Goal: Information Seeking & Learning: Learn about a topic

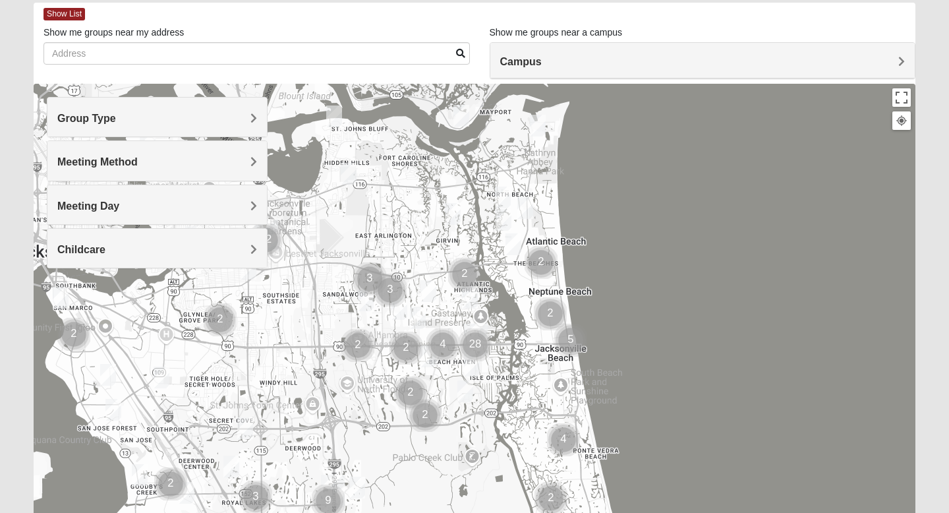
scroll to position [66, 0]
click at [184, 125] on h4 "Group Type" at bounding box center [157, 119] width 200 height 13
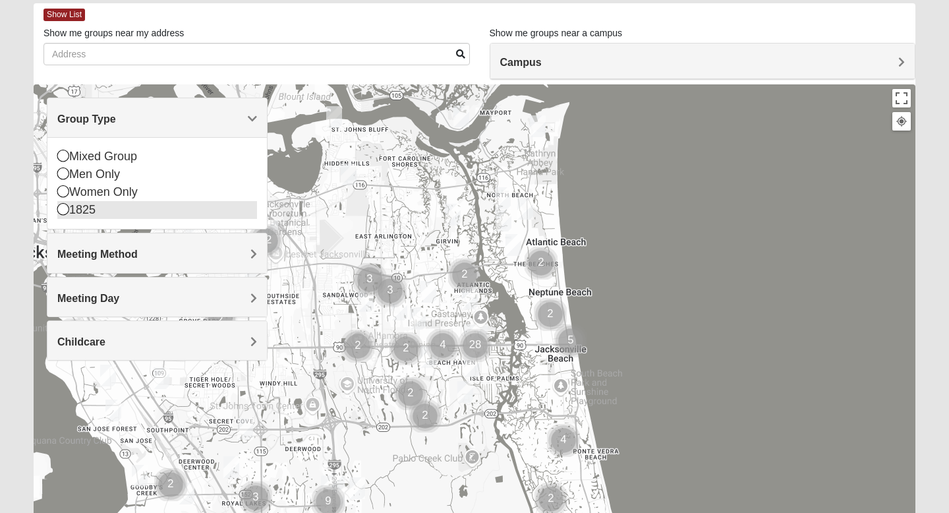
click at [63, 204] on icon at bounding box center [63, 209] width 12 height 12
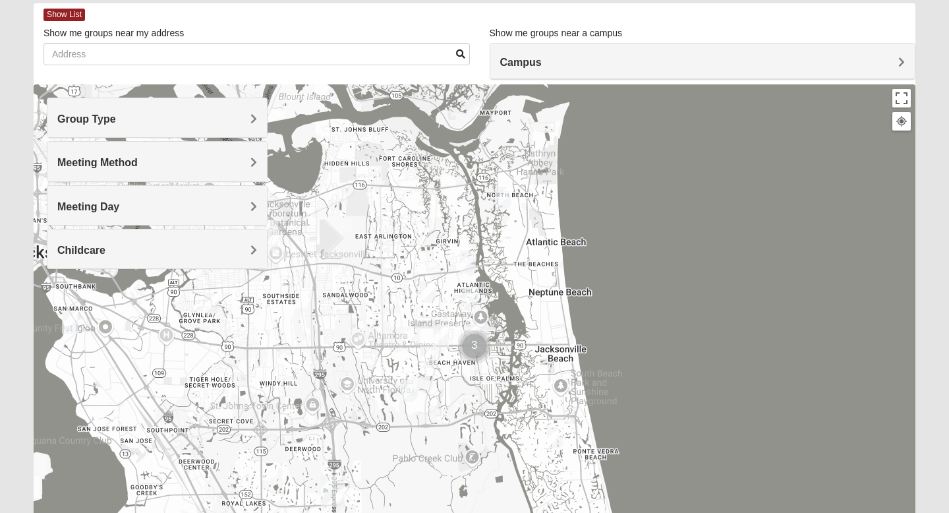
click at [205, 121] on h4 "Group Type" at bounding box center [157, 119] width 200 height 13
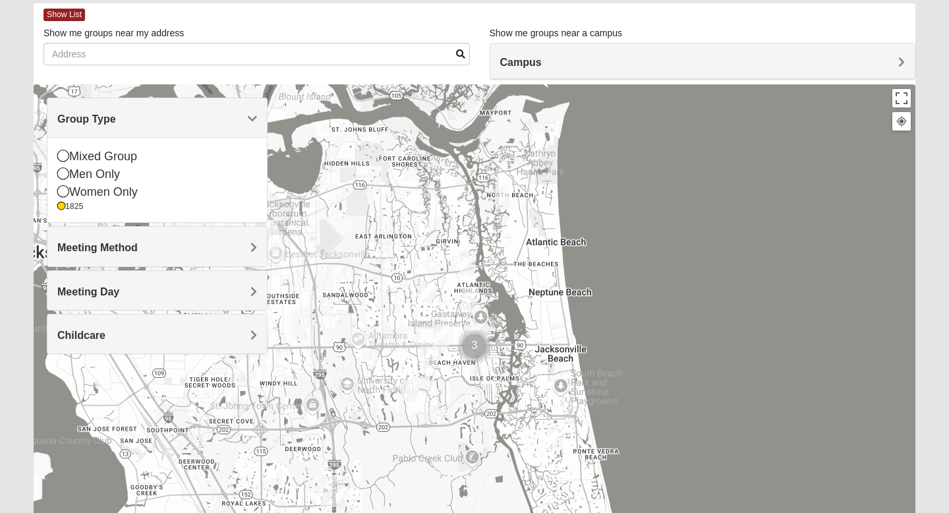
click at [211, 120] on h4 "Group Type" at bounding box center [157, 119] width 200 height 13
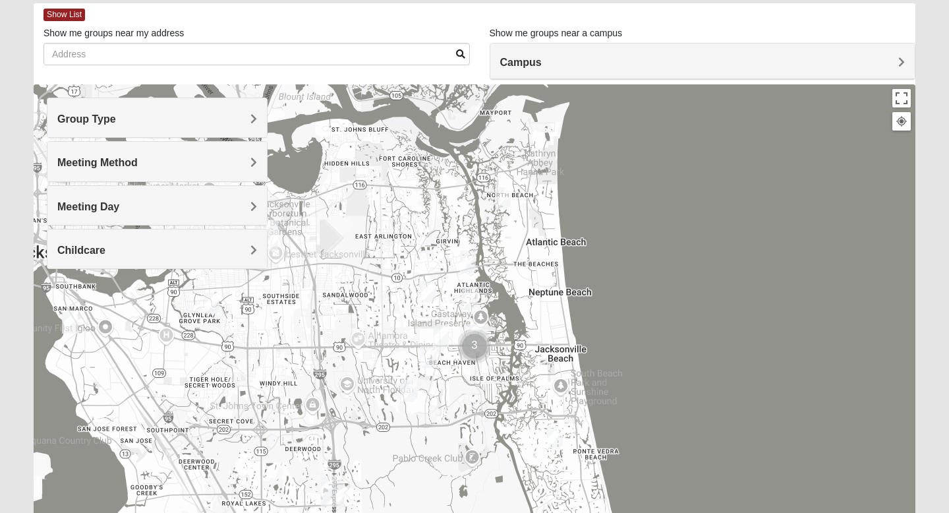
click at [211, 169] on div "Meeting Method" at bounding box center [156, 161] width 219 height 39
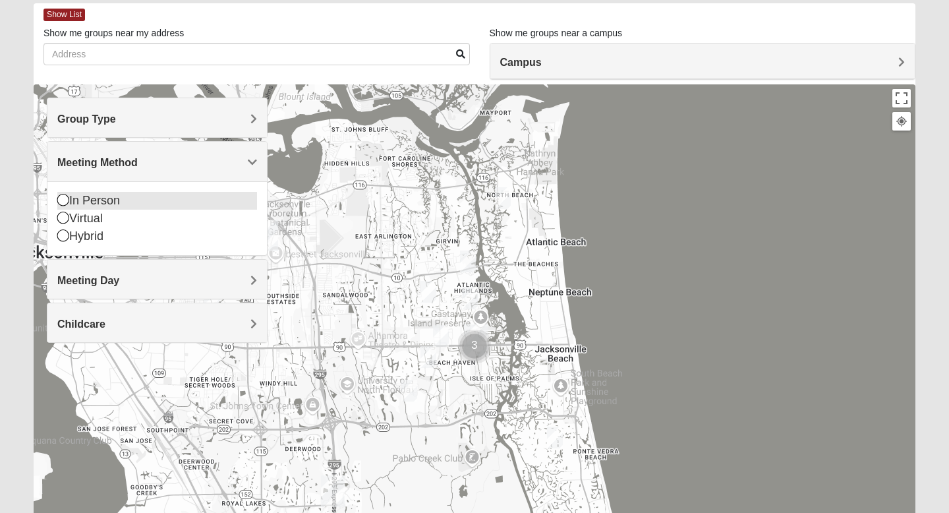
click at [60, 198] on icon at bounding box center [63, 200] width 12 height 12
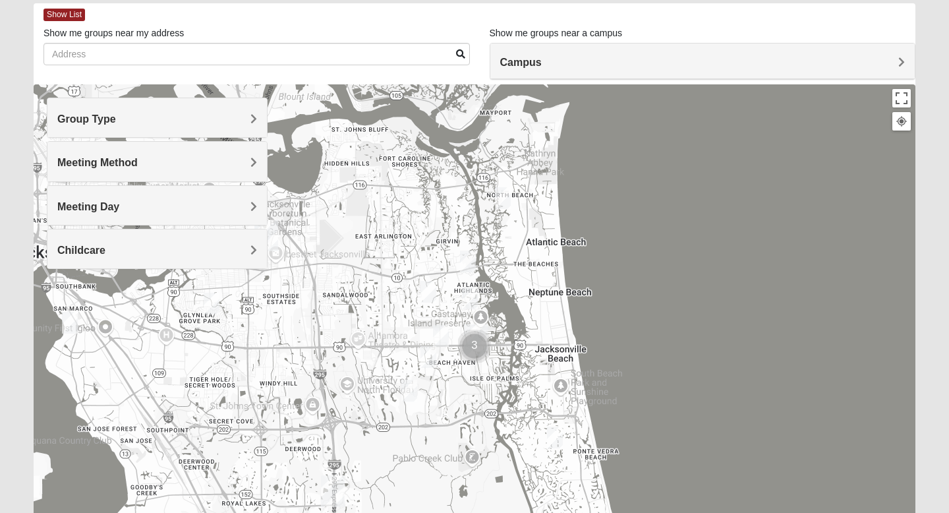
click at [197, 195] on div "Meeting Day" at bounding box center [156, 205] width 219 height 39
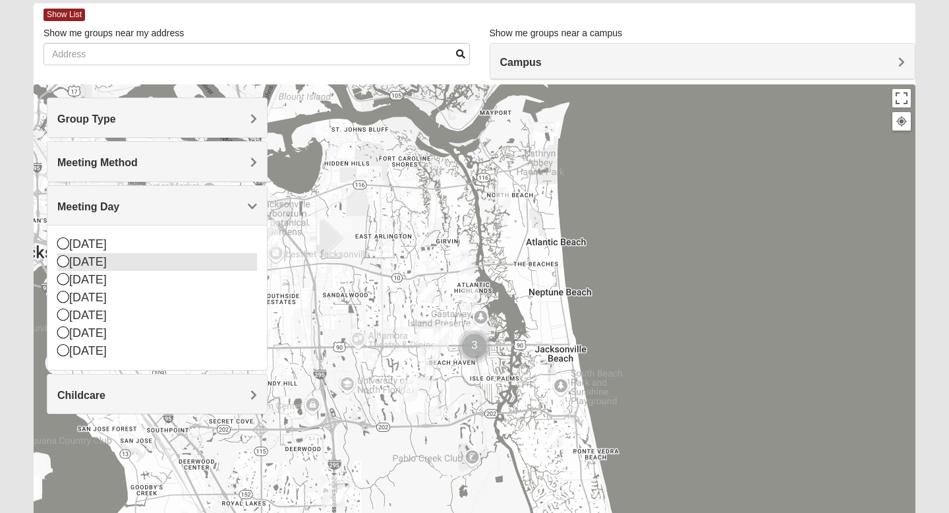
click at [65, 262] on icon at bounding box center [63, 261] width 12 height 12
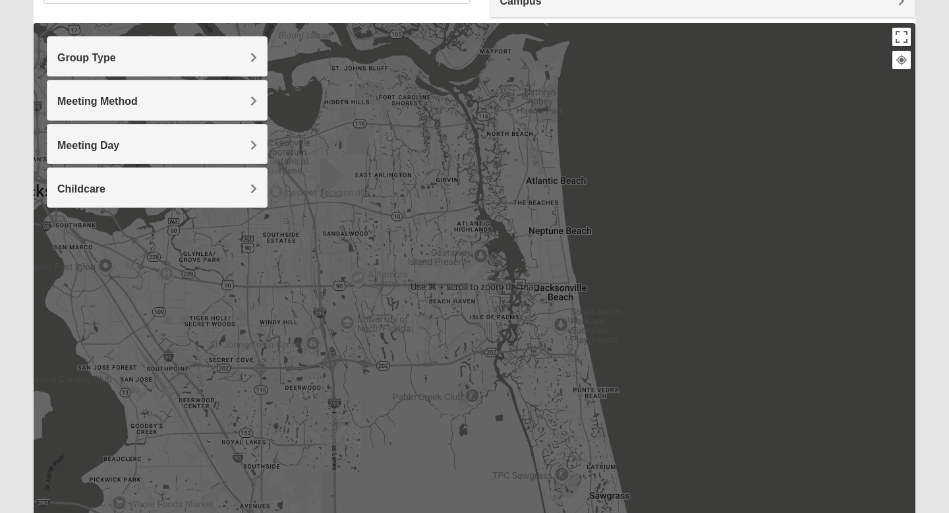
scroll to position [126, 0]
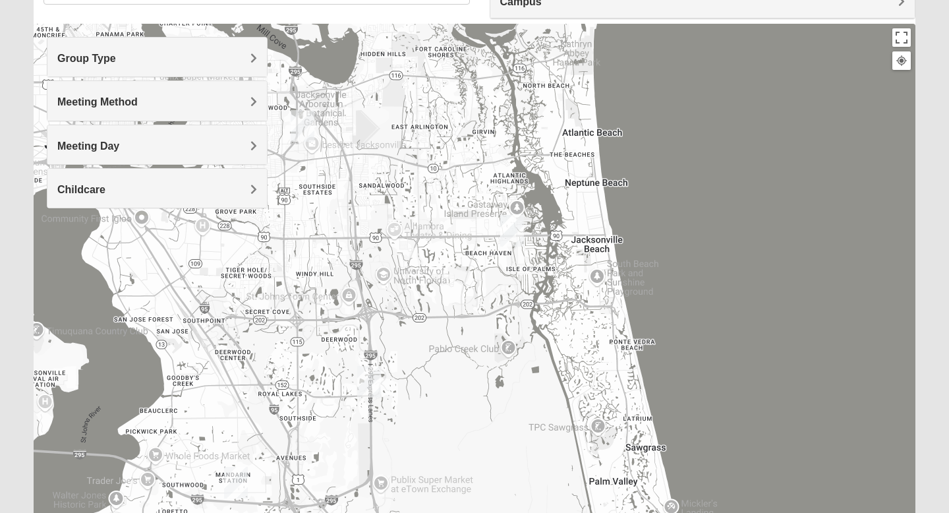
drag, startPoint x: 480, startPoint y: 293, endPoint x: 516, endPoint y: 242, distance: 62.3
click at [516, 242] on img "San Pablo" at bounding box center [512, 231] width 24 height 32
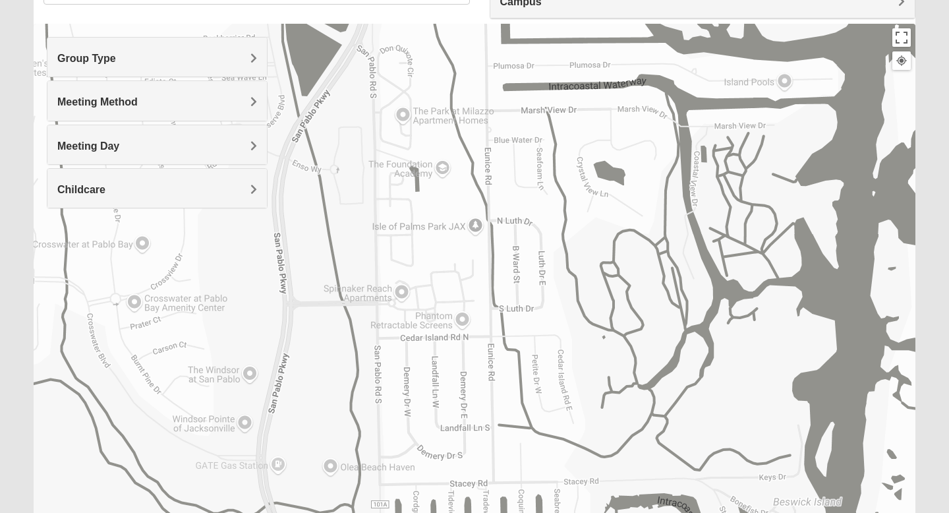
drag, startPoint x: 410, startPoint y: 311, endPoint x: 397, endPoint y: 24, distance: 287.6
click at [397, 24] on div at bounding box center [474, 287] width 881 height 527
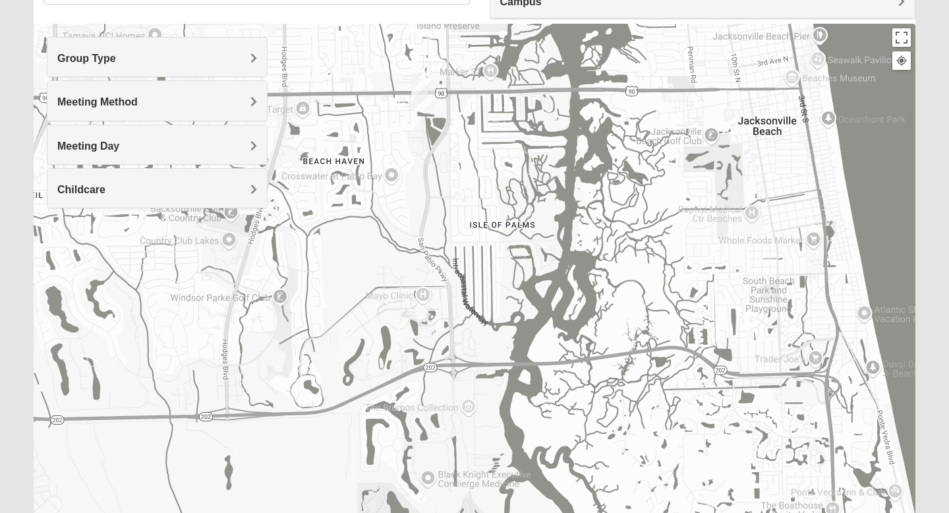
drag, startPoint x: 403, startPoint y: 118, endPoint x: 464, endPoint y: 231, distance: 129.1
click at [464, 231] on div at bounding box center [474, 287] width 881 height 527
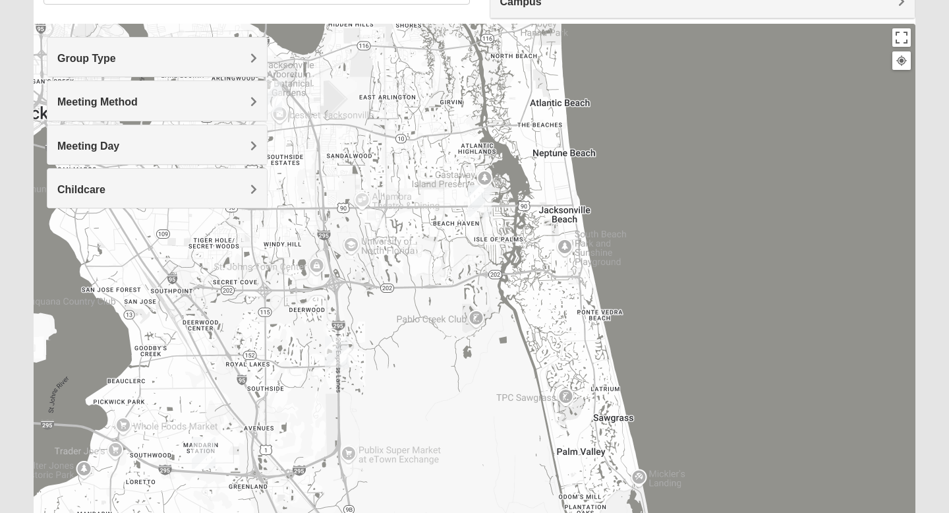
drag, startPoint x: 459, startPoint y: 210, endPoint x: 480, endPoint y: 216, distance: 22.1
click at [480, 216] on img "San Pablo" at bounding box center [480, 201] width 24 height 32
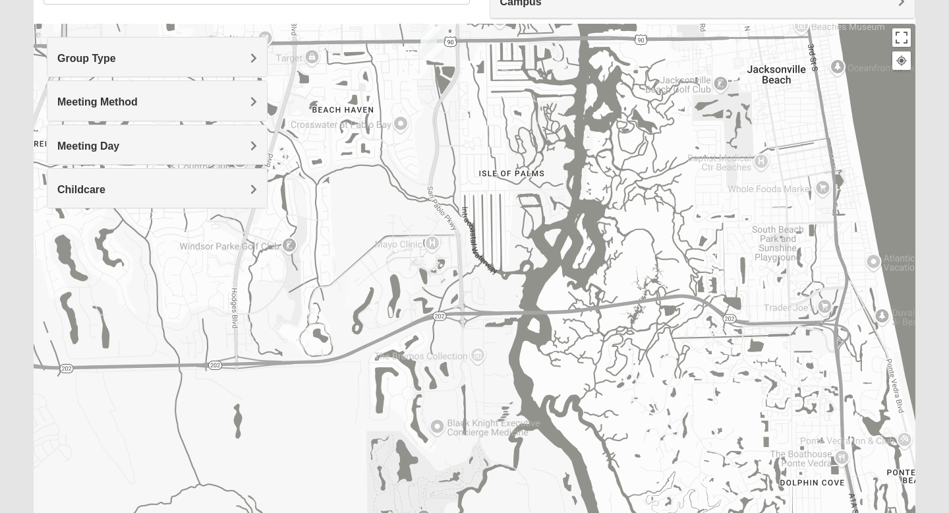
drag, startPoint x: 462, startPoint y: 325, endPoint x: 472, endPoint y: 224, distance: 101.3
click at [472, 223] on div at bounding box center [474, 287] width 881 height 527
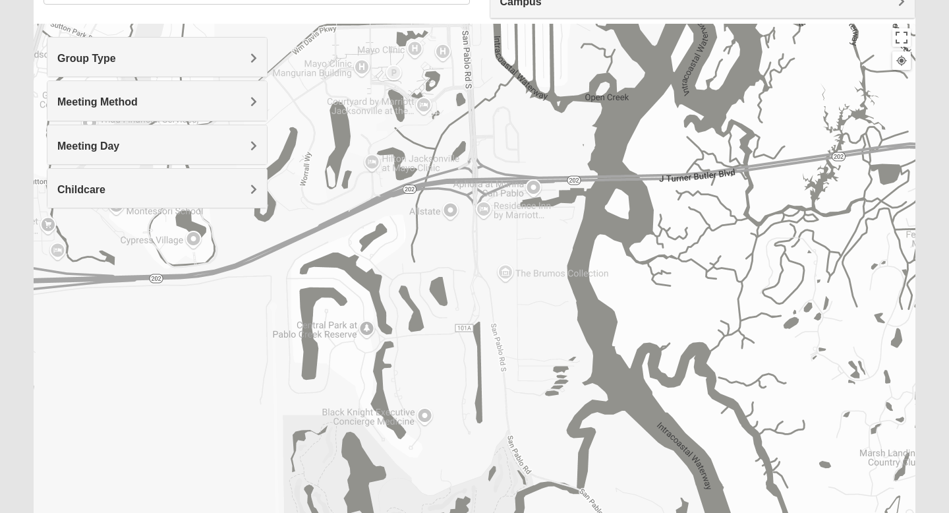
drag, startPoint x: 443, startPoint y: 322, endPoint x: 465, endPoint y: 98, distance: 224.5
click at [465, 97] on div at bounding box center [474, 287] width 881 height 527
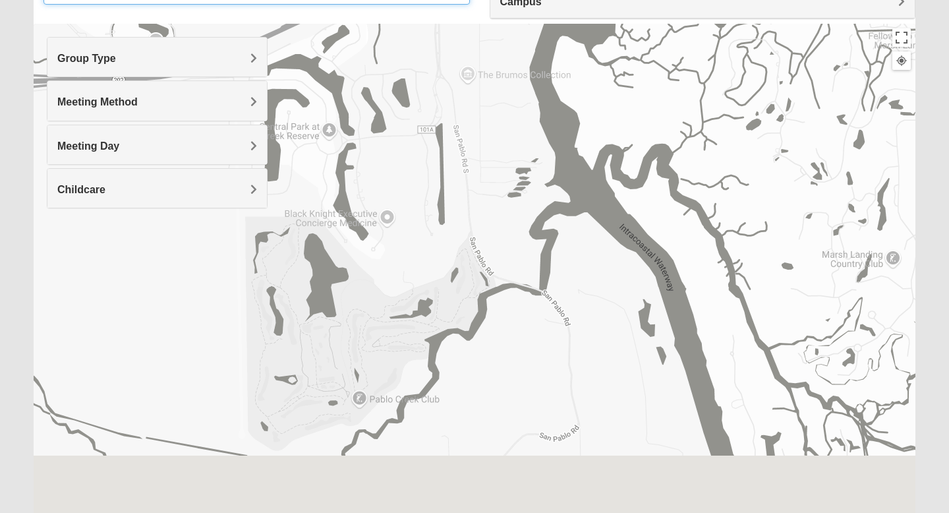
drag, startPoint x: 472, startPoint y: 303, endPoint x: 434, endPoint y: -8, distance: 313.4
click at [434, 0] on html "Log In Find A Group Error Show List Loading Groups" at bounding box center [474, 236] width 949 height 725
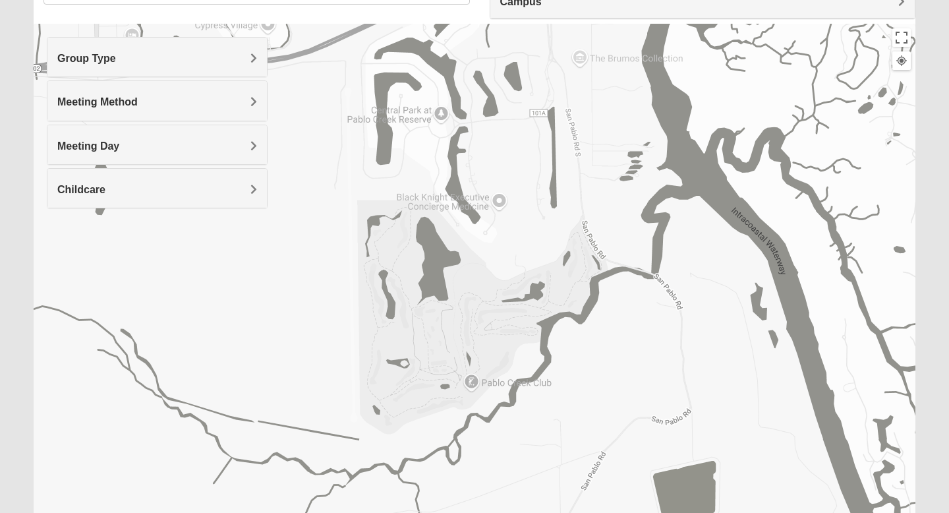
drag, startPoint x: 446, startPoint y: 200, endPoint x: 671, endPoint y: 409, distance: 307.2
click at [667, 400] on div at bounding box center [474, 287] width 881 height 527
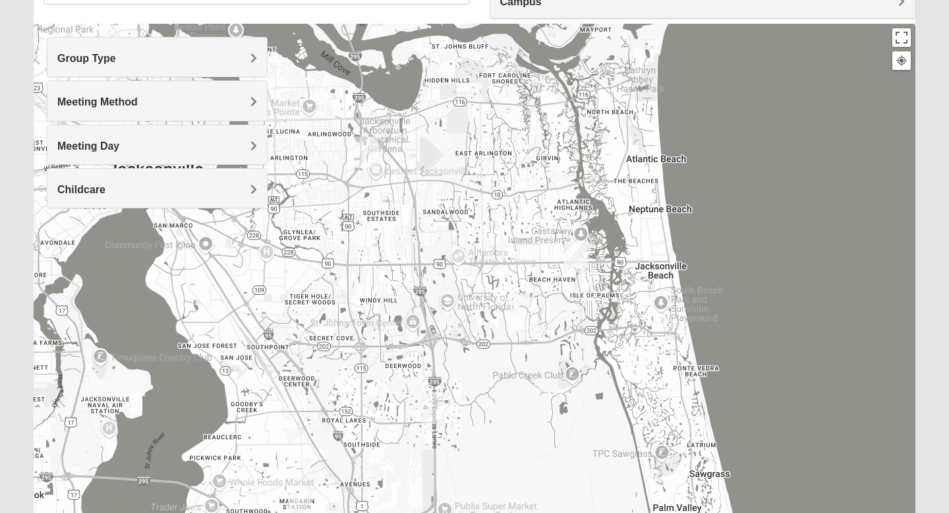
click at [574, 258] on img "San Pablo" at bounding box center [576, 257] width 24 height 32
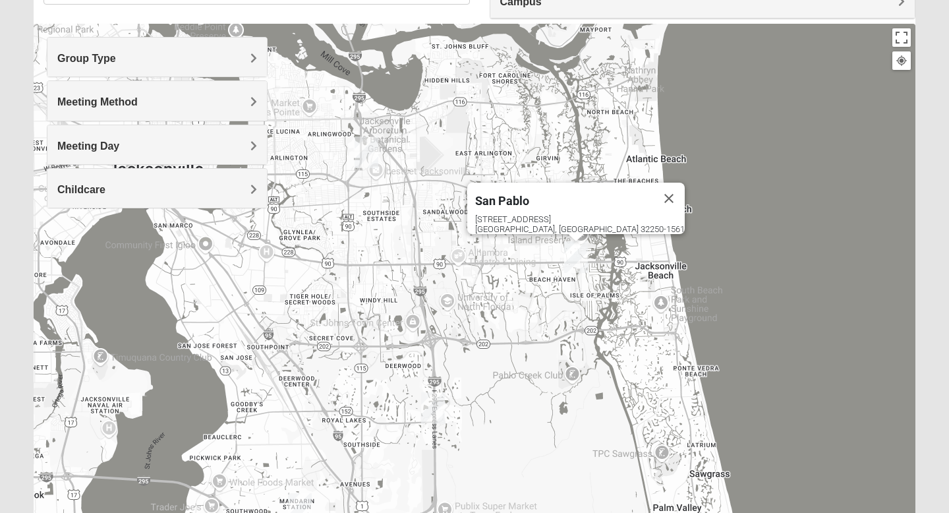
click at [571, 247] on img "San Pablo" at bounding box center [576, 257] width 24 height 32
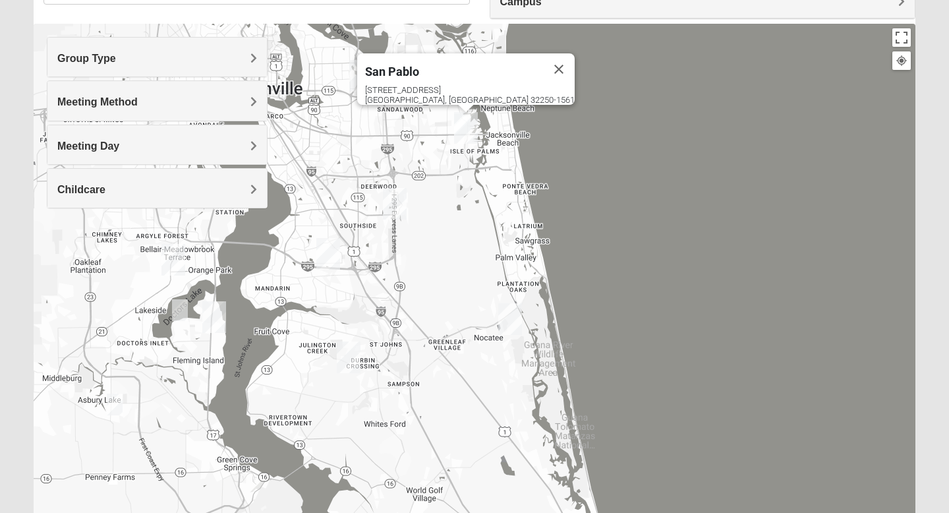
drag, startPoint x: 289, startPoint y: 371, endPoint x: 331, endPoint y: 250, distance: 128.6
click at [331, 250] on img "Mandarin" at bounding box center [328, 254] width 24 height 32
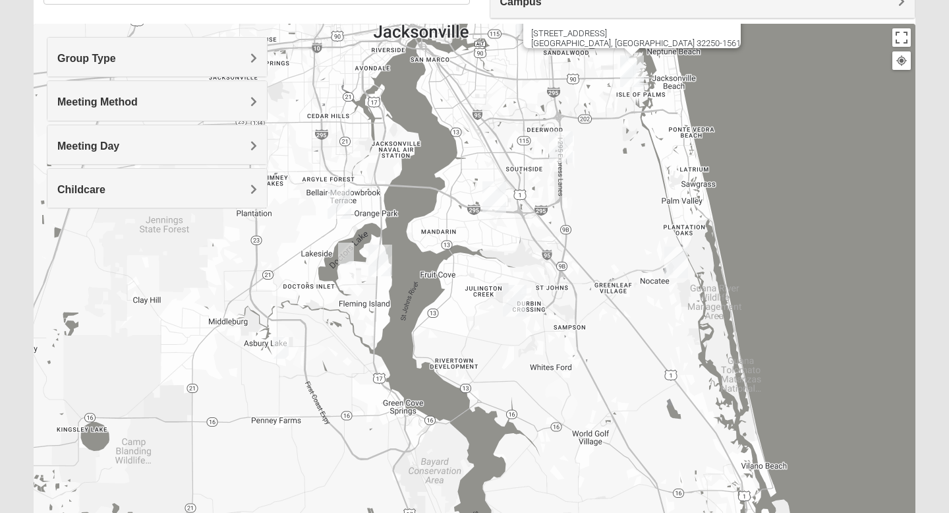
drag, startPoint x: 325, startPoint y: 288, endPoint x: 515, endPoint y: 227, distance: 198.8
click at [515, 227] on div "[GEOGRAPHIC_DATA] [STREET_ADDRESS]" at bounding box center [474, 287] width 881 height 527
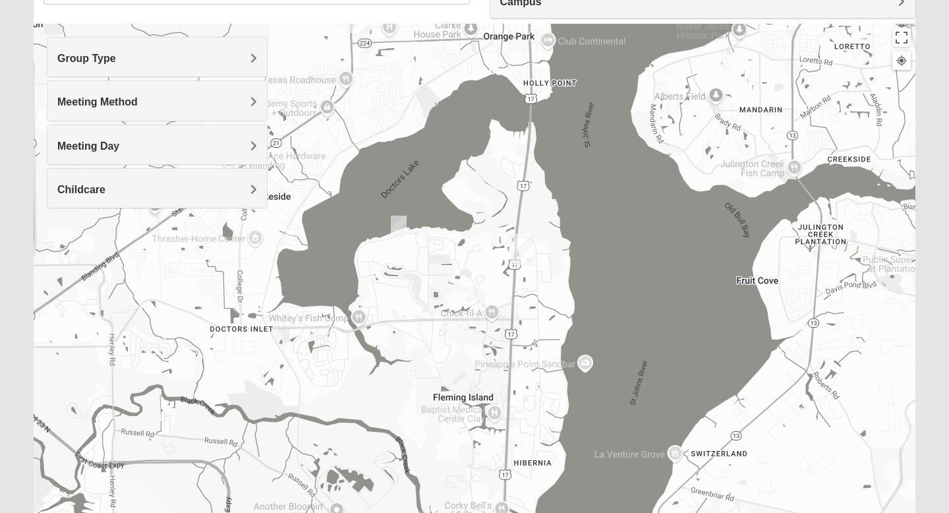
drag, startPoint x: 472, startPoint y: 331, endPoint x: 491, endPoint y: 300, distance: 36.4
click at [491, 300] on div "[GEOGRAPHIC_DATA] [STREET_ADDRESS]" at bounding box center [474, 287] width 881 height 527
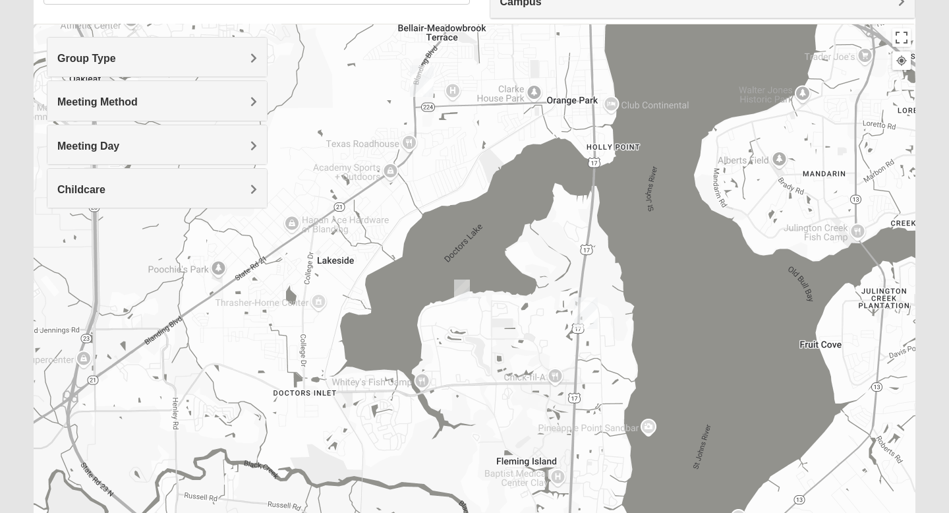
drag, startPoint x: 406, startPoint y: 256, endPoint x: 472, endPoint y: 320, distance: 91.3
click at [472, 320] on div "[GEOGRAPHIC_DATA] [STREET_ADDRESS]" at bounding box center [474, 287] width 881 height 527
click at [178, 65] on div "Group Type" at bounding box center [156, 57] width 219 height 39
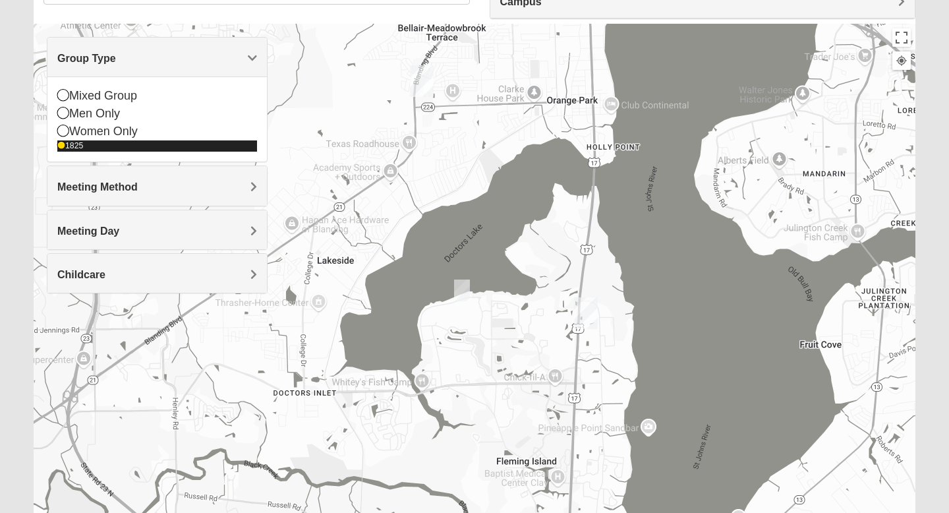
click at [59, 146] on icon at bounding box center [61, 146] width 8 height 8
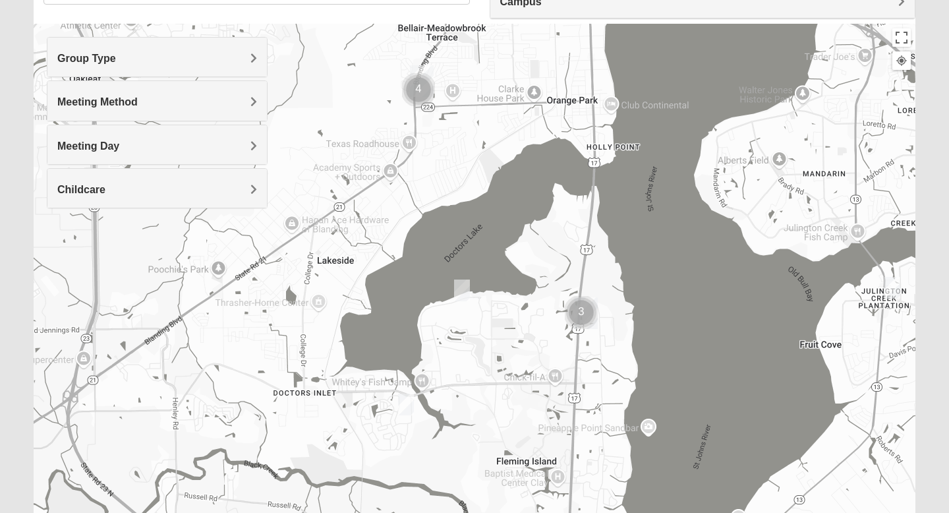
click at [86, 51] on div "Group Type" at bounding box center [156, 57] width 219 height 39
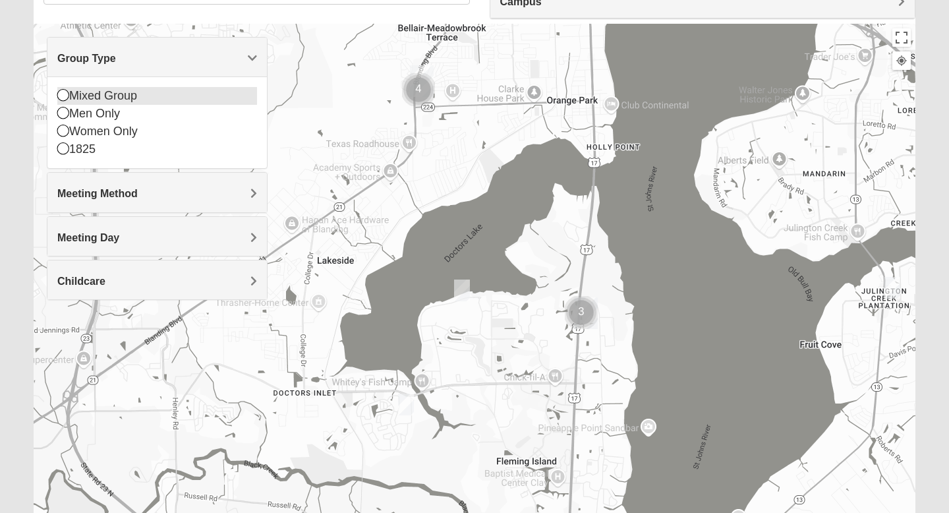
click at [65, 96] on icon at bounding box center [63, 95] width 12 height 12
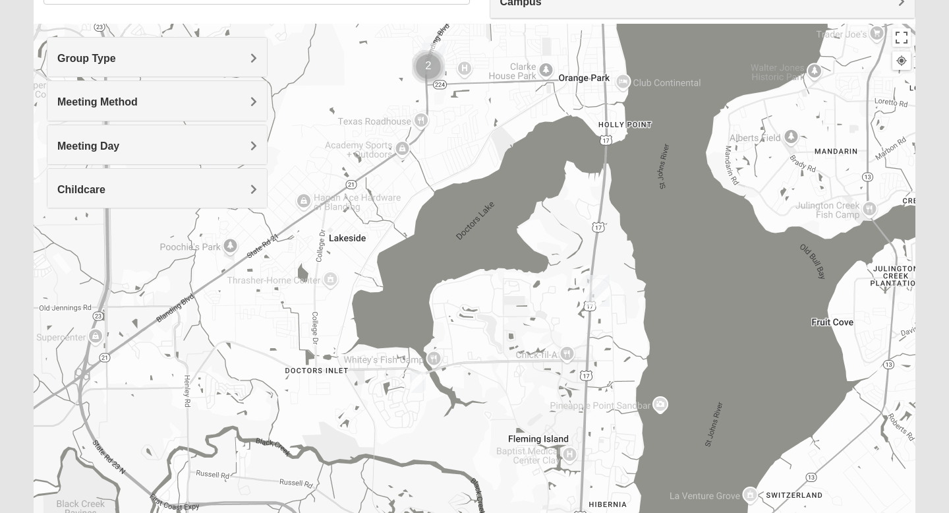
drag, startPoint x: 545, startPoint y: 320, endPoint x: 558, endPoint y: 294, distance: 29.5
click at [558, 294] on div "[GEOGRAPHIC_DATA] [STREET_ADDRESS]" at bounding box center [474, 287] width 881 height 527
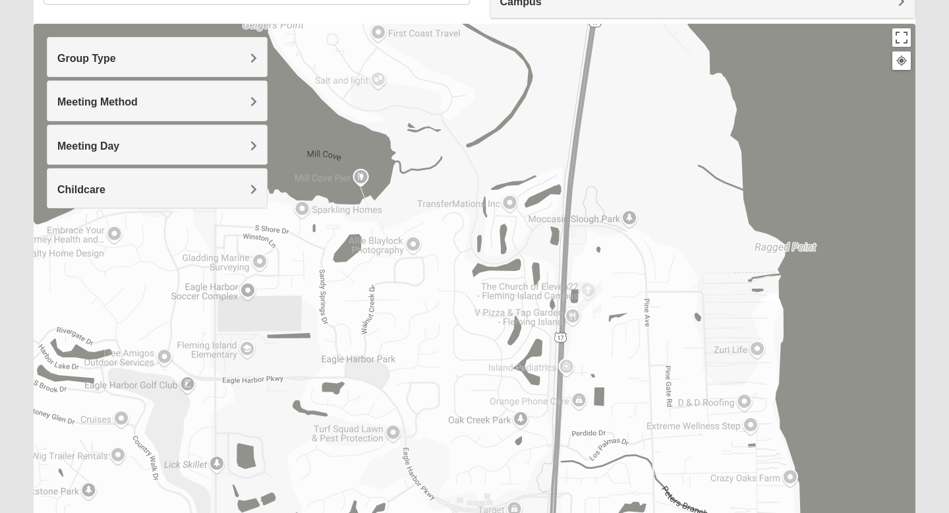
click at [592, 295] on img "Fleming Island" at bounding box center [590, 297] width 24 height 32
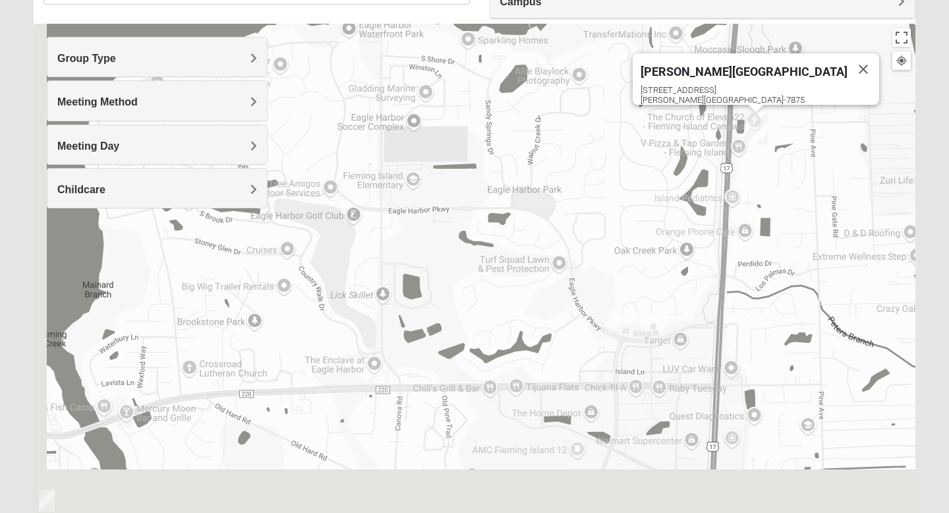
drag, startPoint x: 520, startPoint y: 359, endPoint x: 698, endPoint y: 182, distance: 250.6
click at [698, 182] on div "[PERSON_NAME][GEOGRAPHIC_DATA] [STREET_ADDRESS][PERSON_NAME]" at bounding box center [474, 287] width 881 height 527
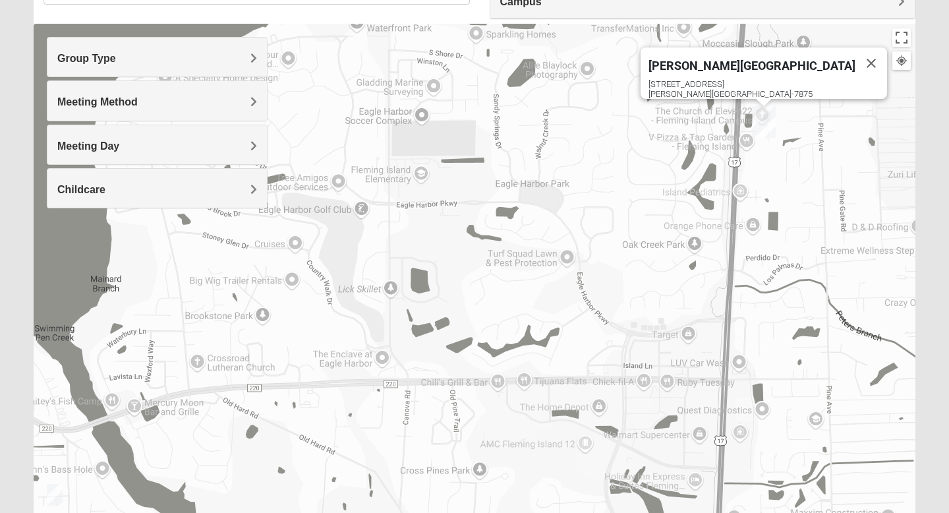
click at [183, 94] on div "Meeting Method" at bounding box center [156, 100] width 219 height 39
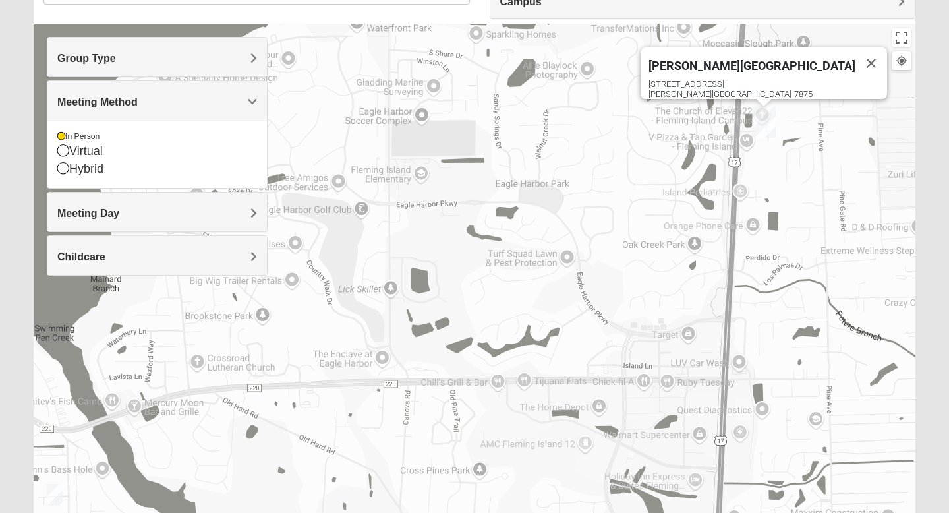
click at [138, 96] on span "Meeting Method" at bounding box center [97, 101] width 80 height 11
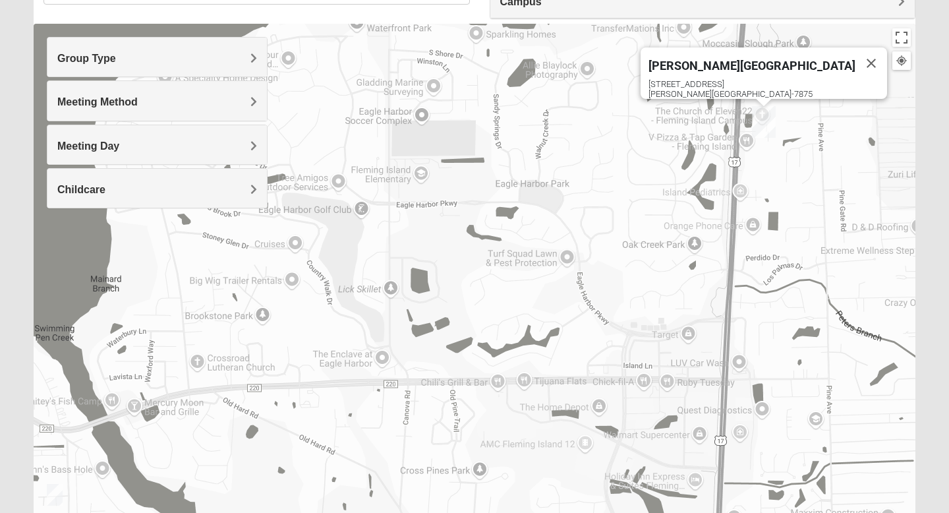
click at [242, 137] on div "Meeting Day" at bounding box center [156, 144] width 219 height 39
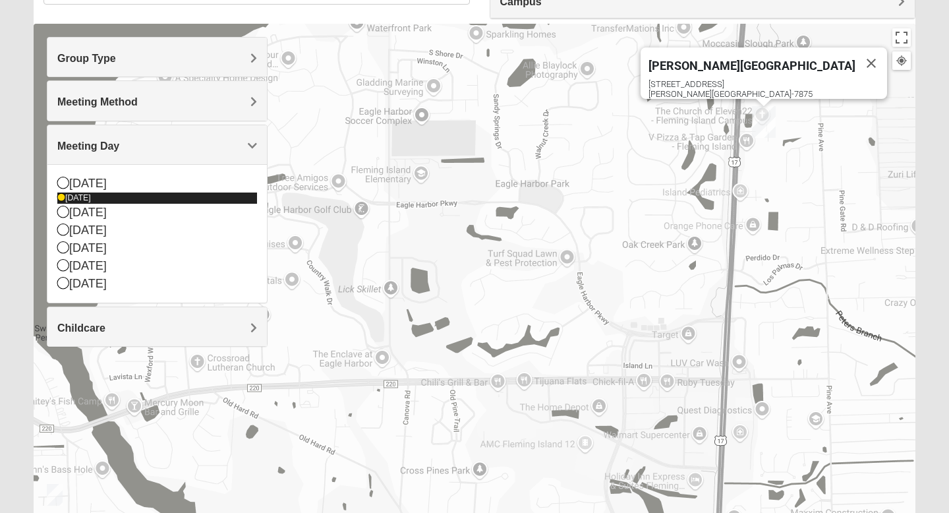
click at [67, 200] on div "[DATE]" at bounding box center [157, 197] width 200 height 11
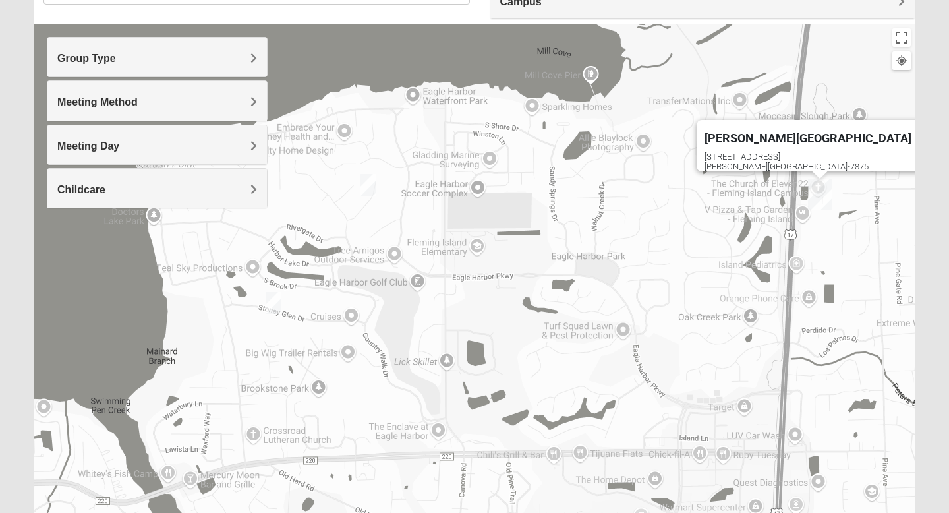
drag, startPoint x: 454, startPoint y: 229, endPoint x: 511, endPoint y: 289, distance: 83.4
click at [511, 289] on div "[PERSON_NAME][GEOGRAPHIC_DATA] [STREET_ADDRESS][PERSON_NAME]" at bounding box center [474, 287] width 881 height 527
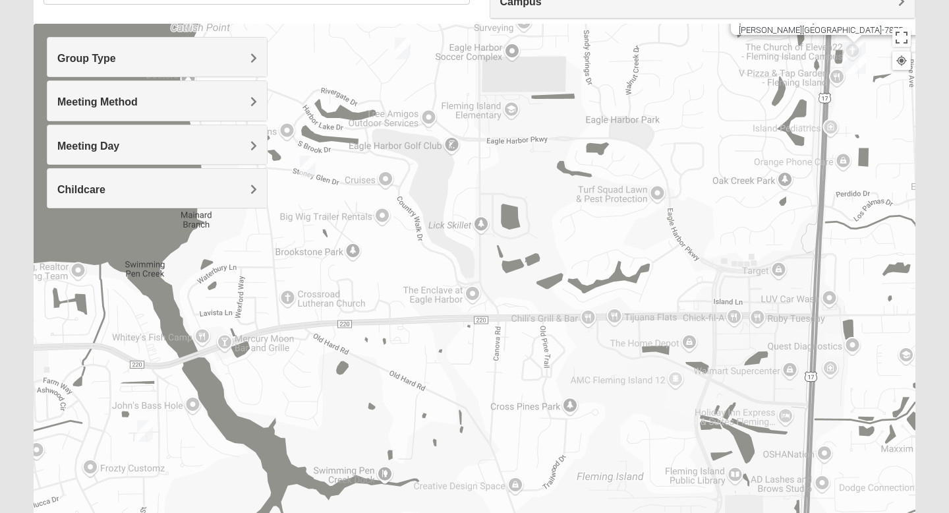
drag, startPoint x: 657, startPoint y: 312, endPoint x: 693, endPoint y: 191, distance: 125.7
click at [693, 191] on div "[PERSON_NAME][GEOGRAPHIC_DATA] [STREET_ADDRESS][PERSON_NAME]" at bounding box center [474, 287] width 881 height 527
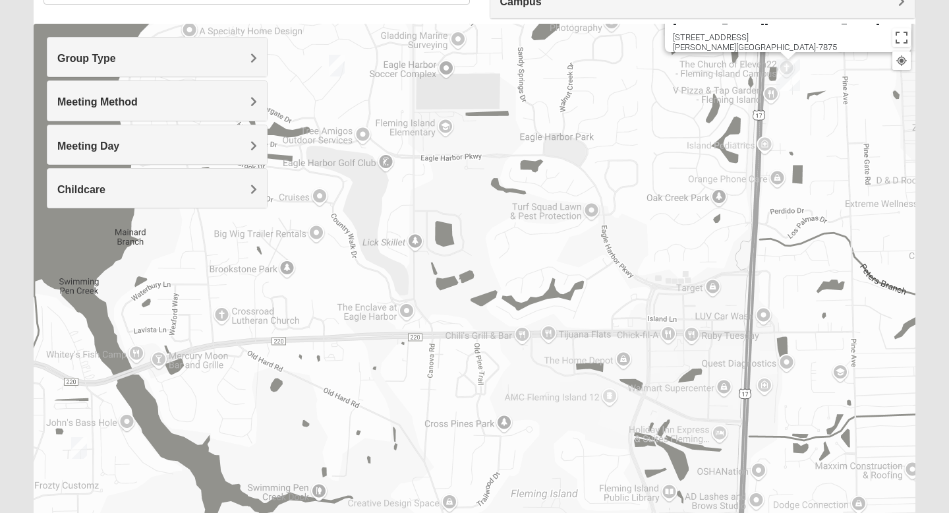
drag, startPoint x: 574, startPoint y: 368, endPoint x: 466, endPoint y: 396, distance: 111.7
click at [473, 395] on div "[PERSON_NAME][GEOGRAPHIC_DATA] [STREET_ADDRESS][PERSON_NAME]" at bounding box center [474, 287] width 881 height 527
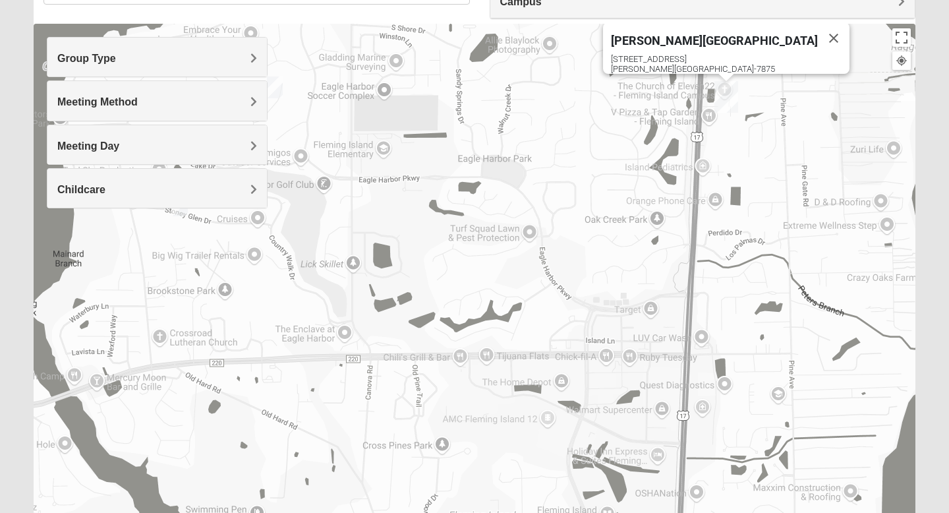
drag, startPoint x: 562, startPoint y: 264, endPoint x: 557, endPoint y: 327, distance: 64.1
click at [557, 328] on div "[PERSON_NAME][GEOGRAPHIC_DATA] [STREET_ADDRESS][PERSON_NAME]" at bounding box center [474, 287] width 881 height 527
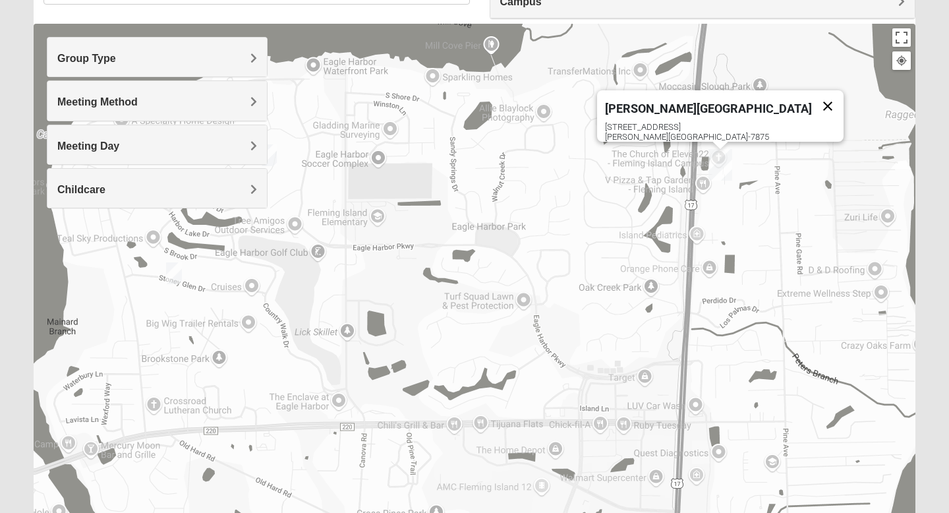
click at [812, 96] on button "Close" at bounding box center [828, 106] width 32 height 32
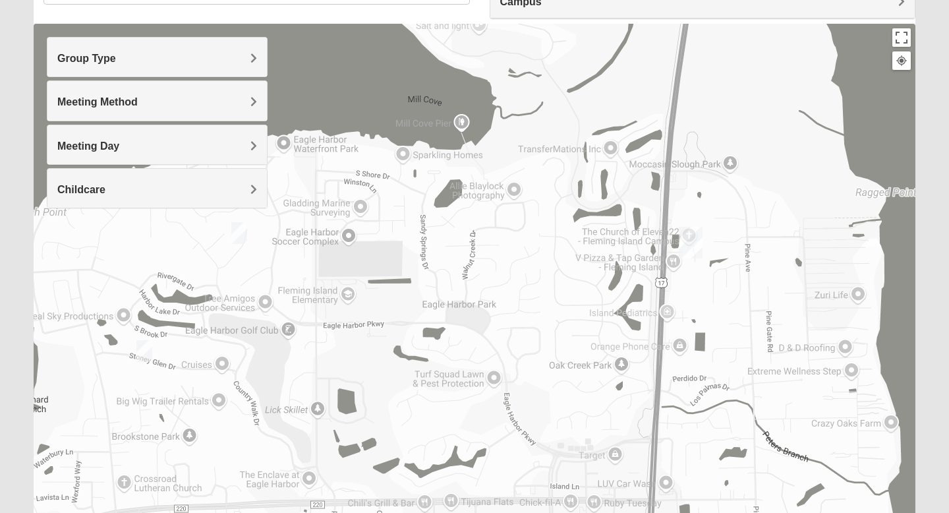
drag, startPoint x: 580, startPoint y: 272, endPoint x: 548, endPoint y: 345, distance: 79.9
click at [548, 349] on div at bounding box center [474, 287] width 881 height 527
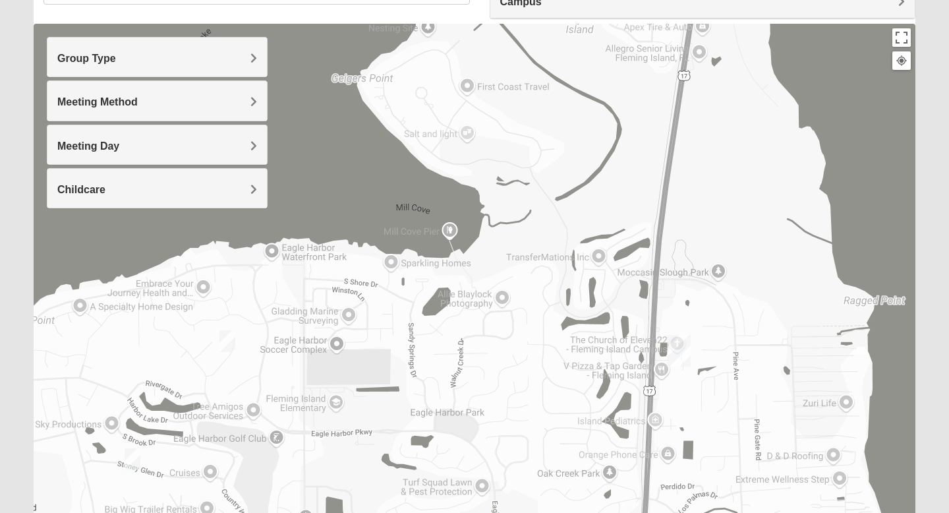
drag, startPoint x: 529, startPoint y: 225, endPoint x: 524, endPoint y: 475, distance: 249.7
click at [524, 474] on div at bounding box center [474, 287] width 881 height 527
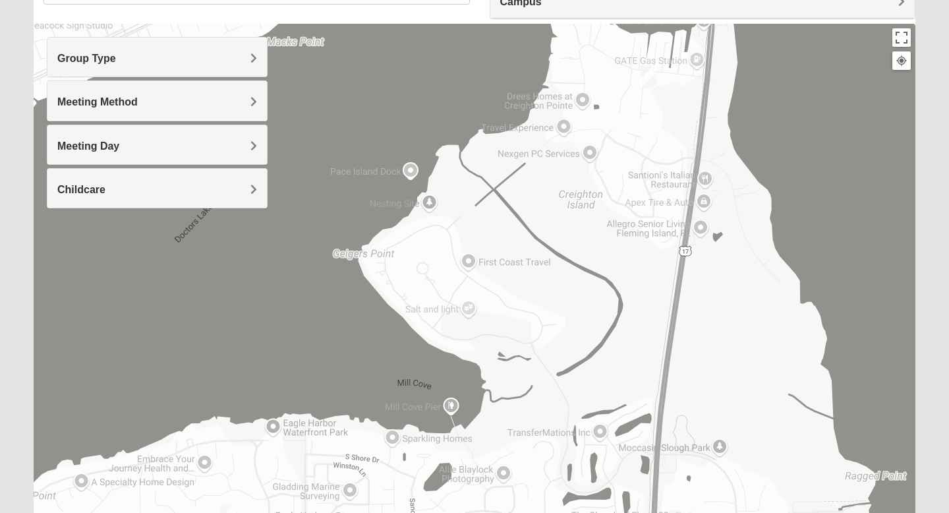
drag, startPoint x: 559, startPoint y: 251, endPoint x: 509, endPoint y: 382, distance: 140.3
click at [509, 383] on div at bounding box center [474, 287] width 881 height 527
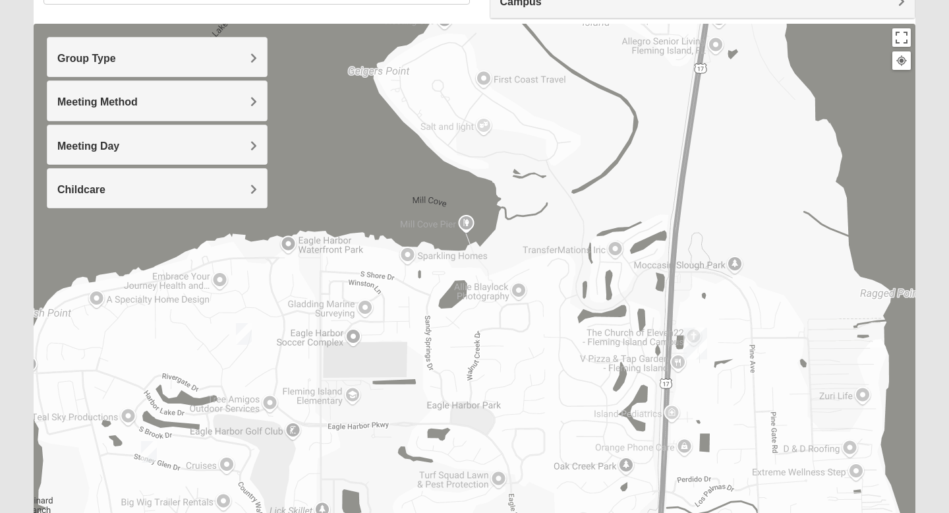
drag, startPoint x: 582, startPoint y: 332, endPoint x: 644, endPoint y: 11, distance: 326.9
click at [644, 11] on div "Show List Loading Groups Keywords Filter Additional Filters Campus [GEOGRAPHIC_…" at bounding box center [474, 247] width 881 height 608
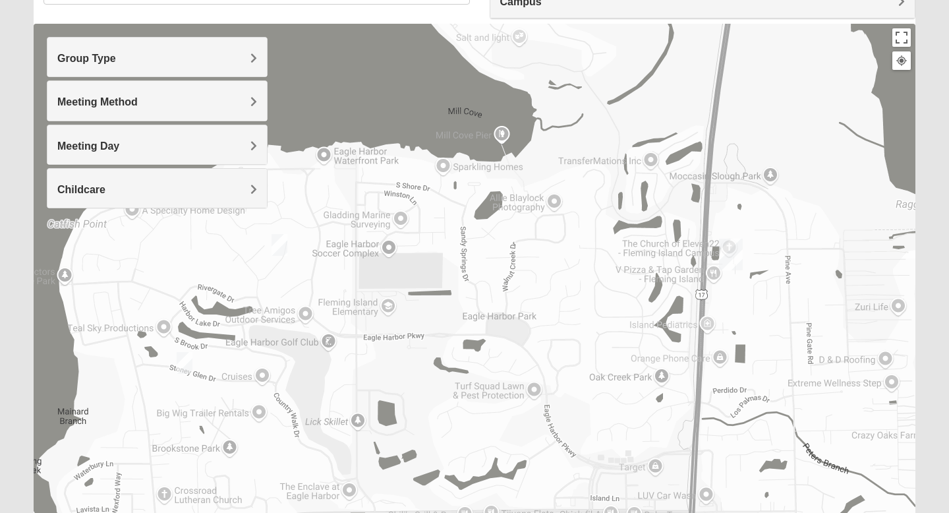
drag, startPoint x: 640, startPoint y: 126, endPoint x: 571, endPoint y: 434, distance: 316.0
click at [571, 436] on div at bounding box center [474, 287] width 881 height 527
click at [283, 246] on img "Mixed Miller 32003" at bounding box center [279, 245] width 16 height 22
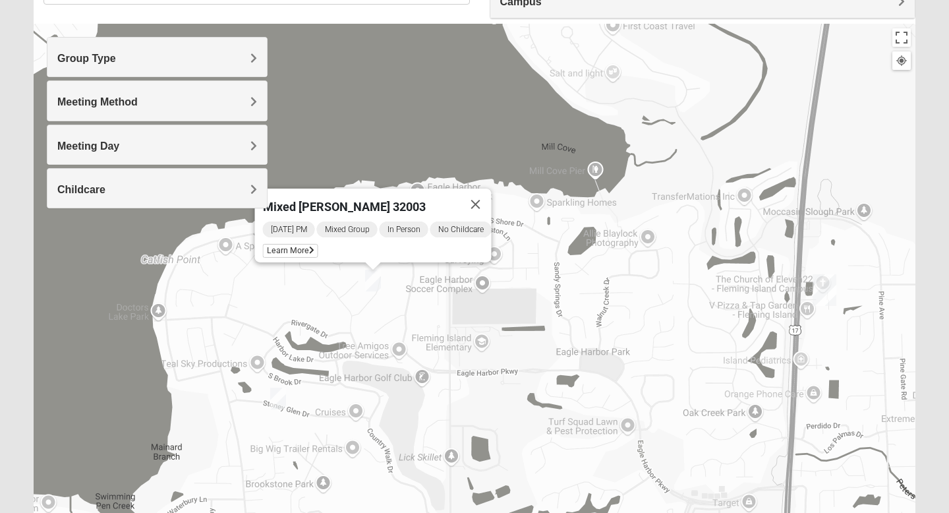
drag, startPoint x: 283, startPoint y: 246, endPoint x: 378, endPoint y: 282, distance: 101.3
click at [378, 282] on img "Mixed Miller 32003" at bounding box center [373, 280] width 16 height 22
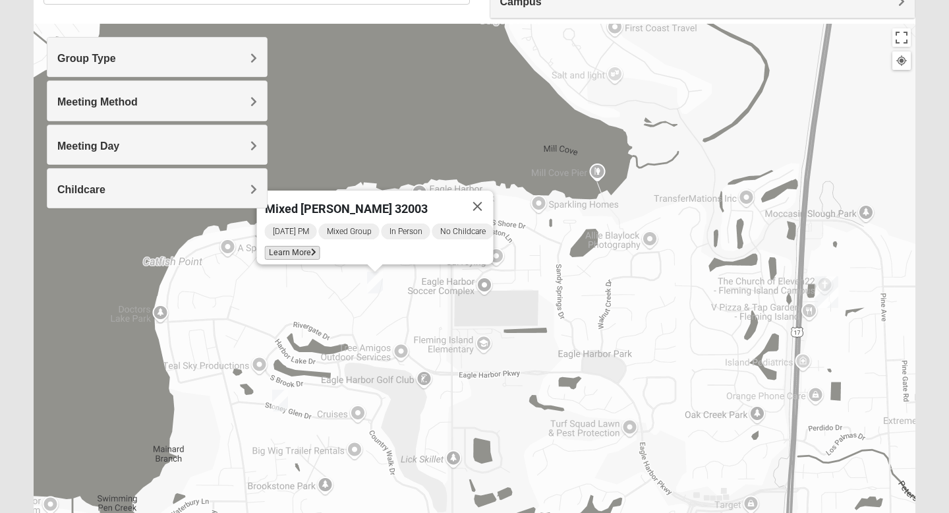
click at [300, 247] on span "Learn More" at bounding box center [292, 253] width 55 height 14
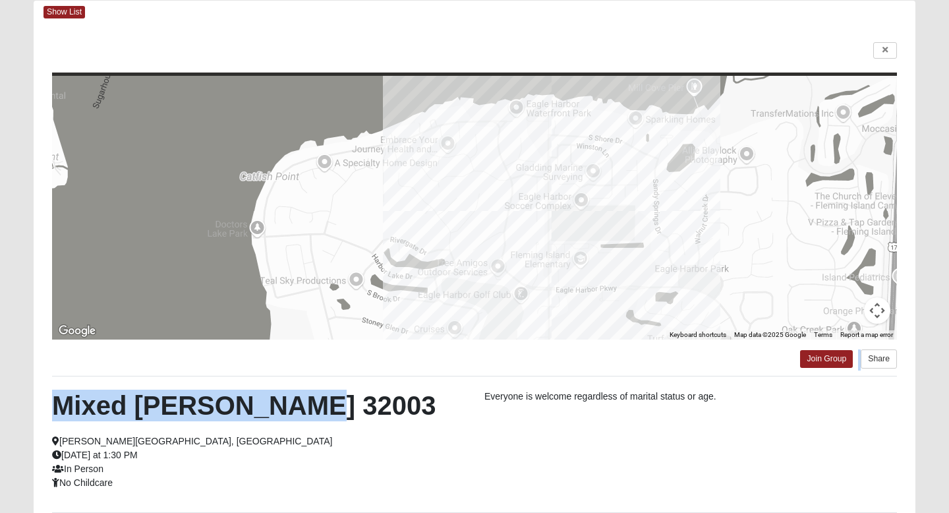
drag, startPoint x: 327, startPoint y: 397, endPoint x: 343, endPoint y: 296, distance: 101.3
click at [343, 296] on div "← Move left → Move right ↑ Move up ↓ Move down + Zoom in - Zoom out Home Jump l…" at bounding box center [474, 310] width 881 height 573
click at [358, 392] on h2 "Mixed [PERSON_NAME] 32003" at bounding box center [258, 405] width 412 height 32
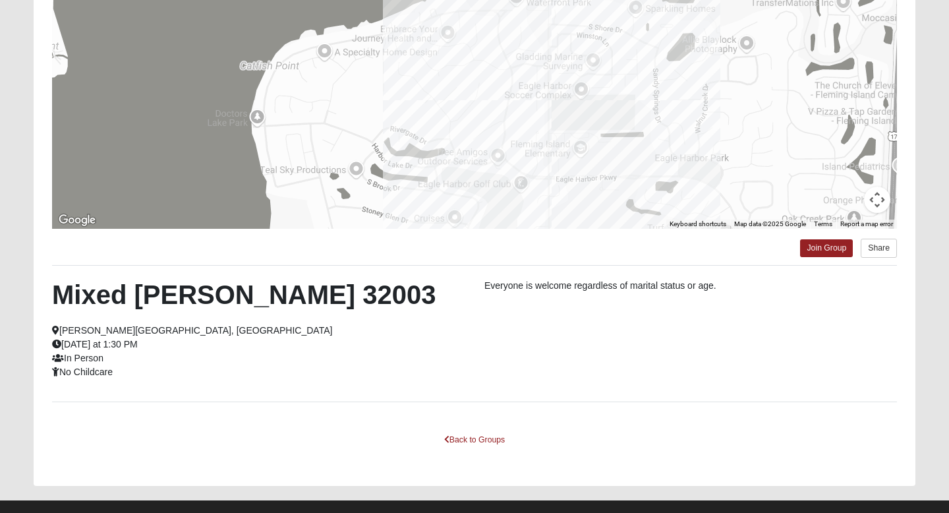
scroll to position [181, 0]
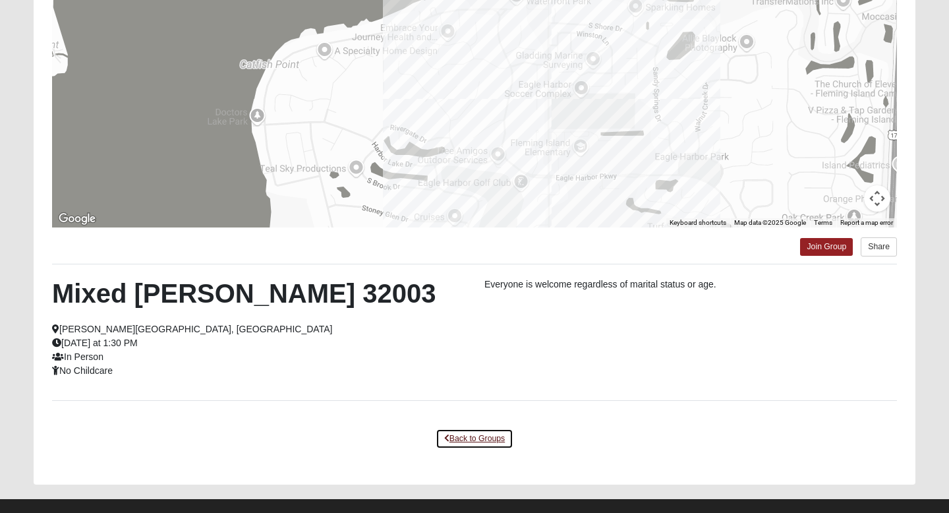
click at [474, 437] on link "Back to Groups" at bounding box center [474, 438] width 78 height 20
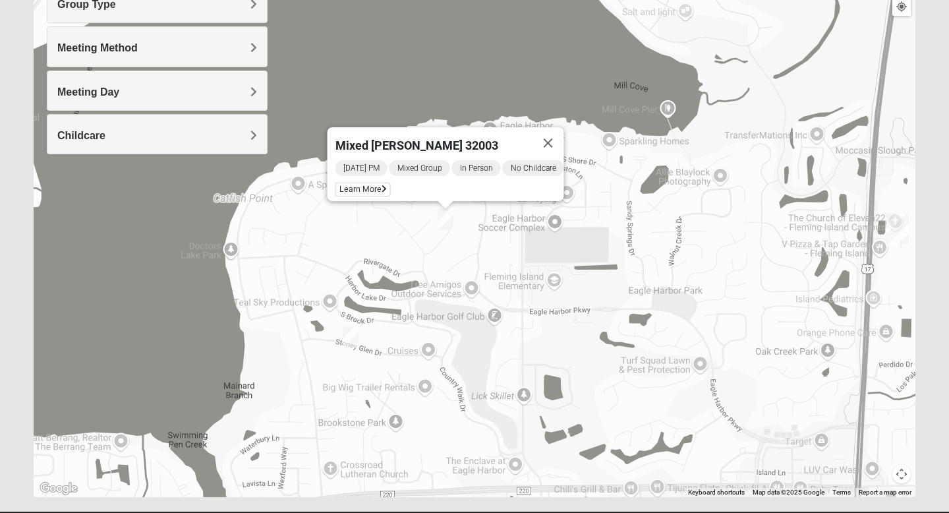
drag, startPoint x: 397, startPoint y: 275, endPoint x: 468, endPoint y: 266, distance: 72.4
click at [468, 266] on div "Mixed [PERSON_NAME] 32003 [DATE] PM Mixed Group In Person No Childcare Learn Mo…" at bounding box center [474, 233] width 881 height 527
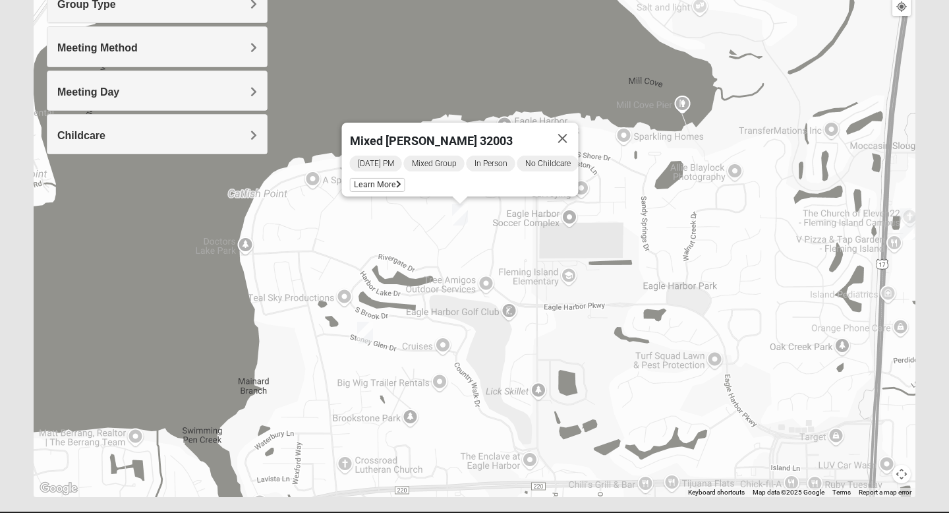
click at [284, 260] on div "Mixed [PERSON_NAME] 32003 [DATE] PM Mixed Group In Person No Childcare Learn Mo…" at bounding box center [474, 233] width 881 height 527
click at [181, 7] on h4 "Group Type" at bounding box center [157, 4] width 200 height 13
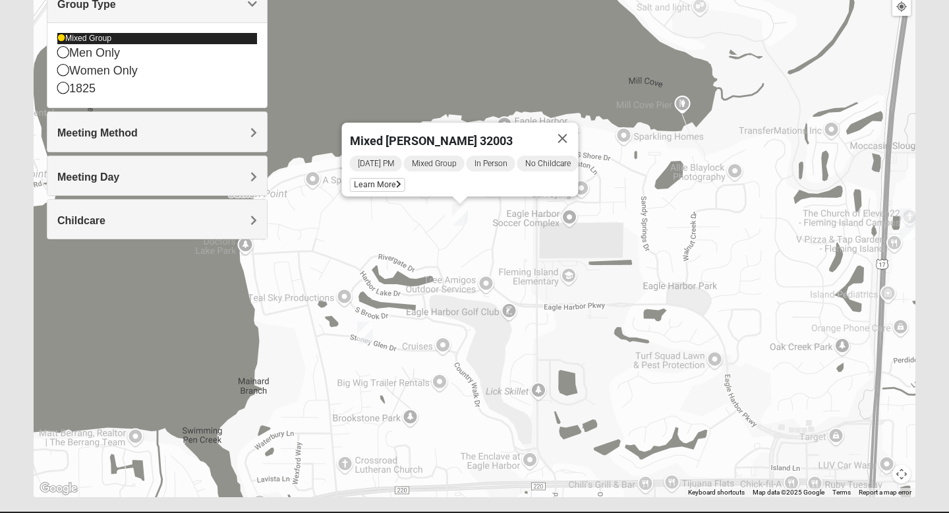
click at [62, 40] on icon at bounding box center [61, 38] width 8 height 8
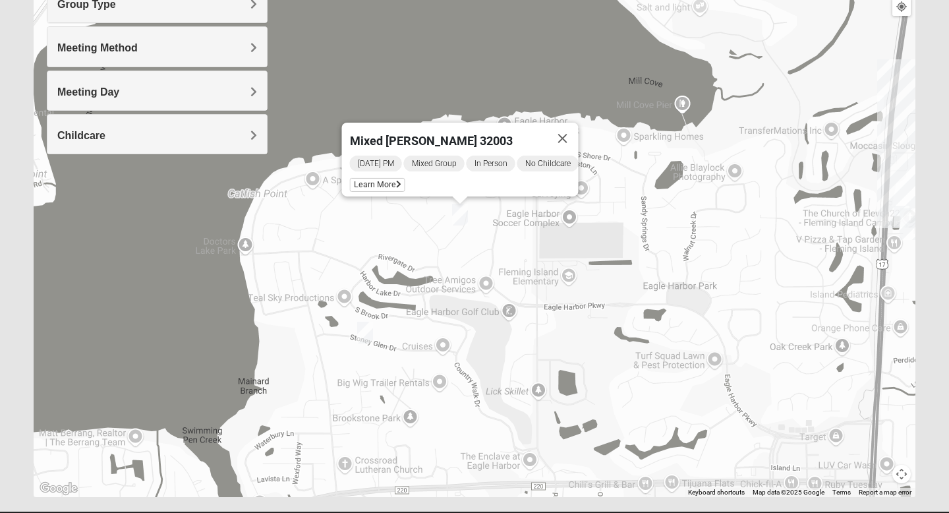
click at [66, 91] on span "Meeting Day" at bounding box center [88, 91] width 62 height 11
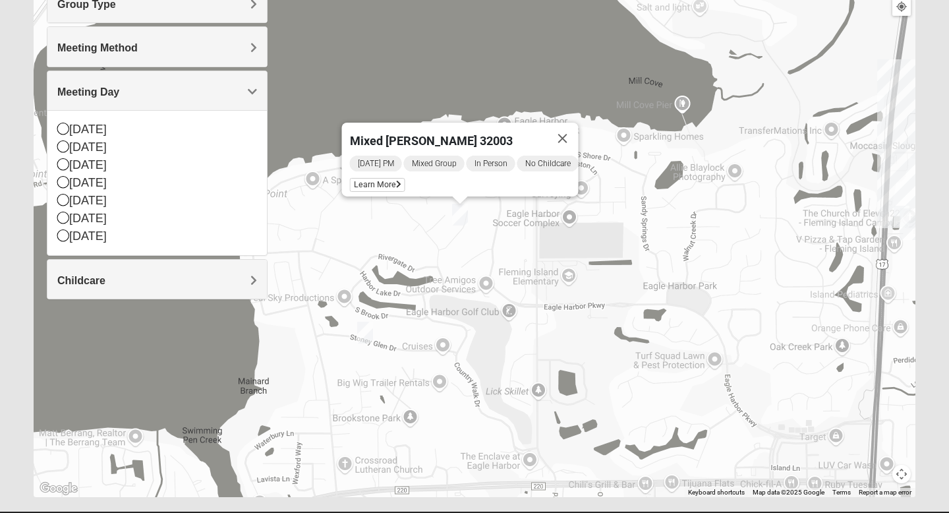
click at [88, 96] on span "Meeting Day" at bounding box center [88, 91] width 62 height 11
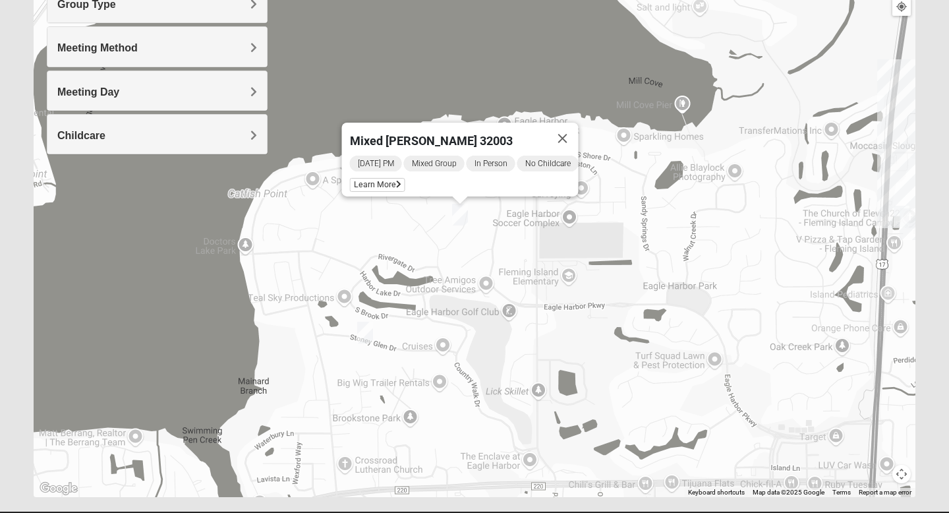
click at [103, 4] on span "Group Type" at bounding box center [86, 4] width 59 height 11
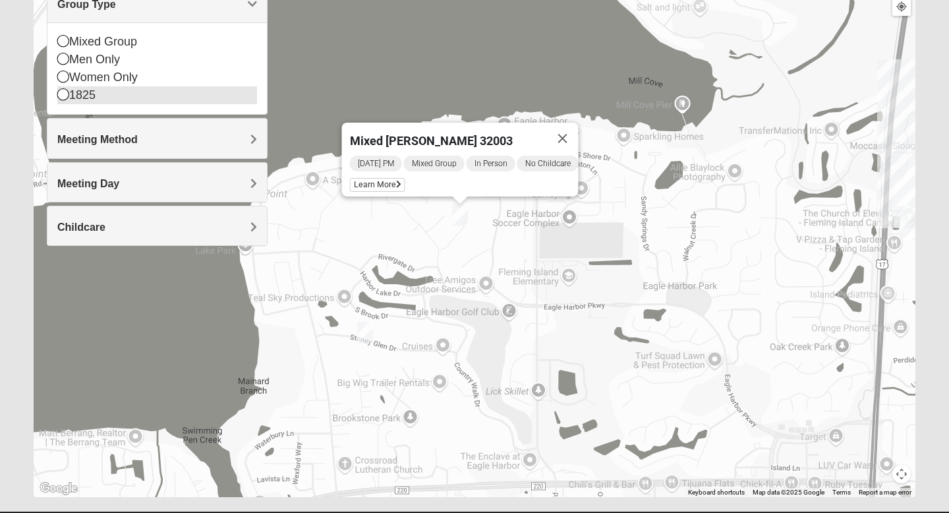
click at [63, 101] on div "1825" at bounding box center [157, 95] width 200 height 18
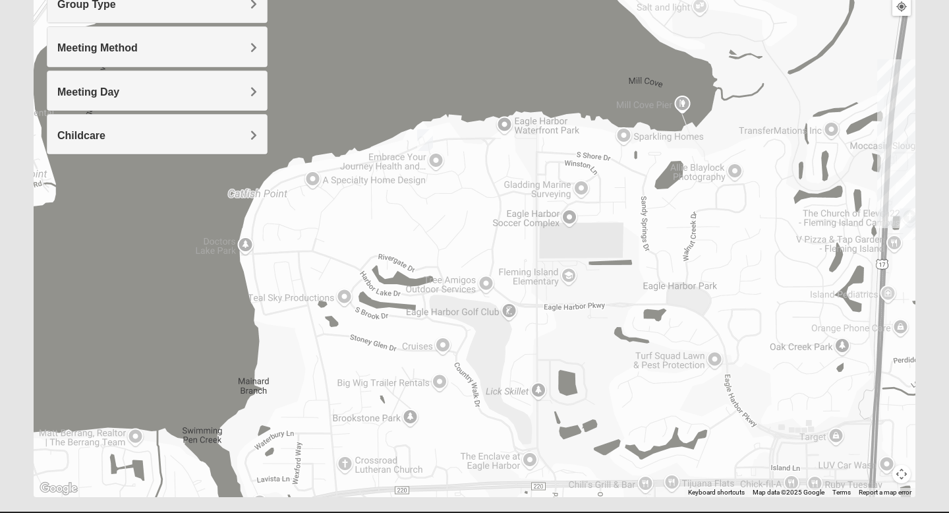
click at [422, 134] on img "1825 Mixed Suggs 32068" at bounding box center [425, 140] width 16 height 22
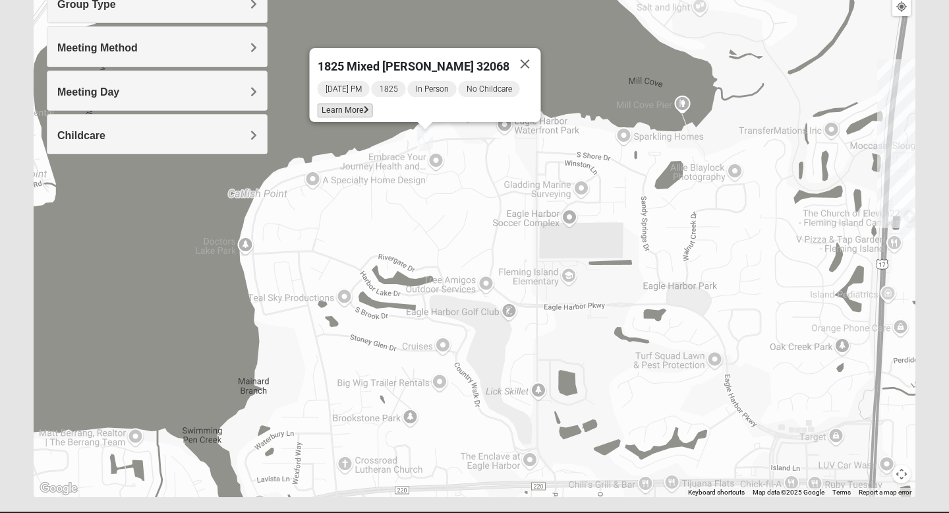
click at [345, 103] on span "Learn More" at bounding box center [345, 110] width 55 height 14
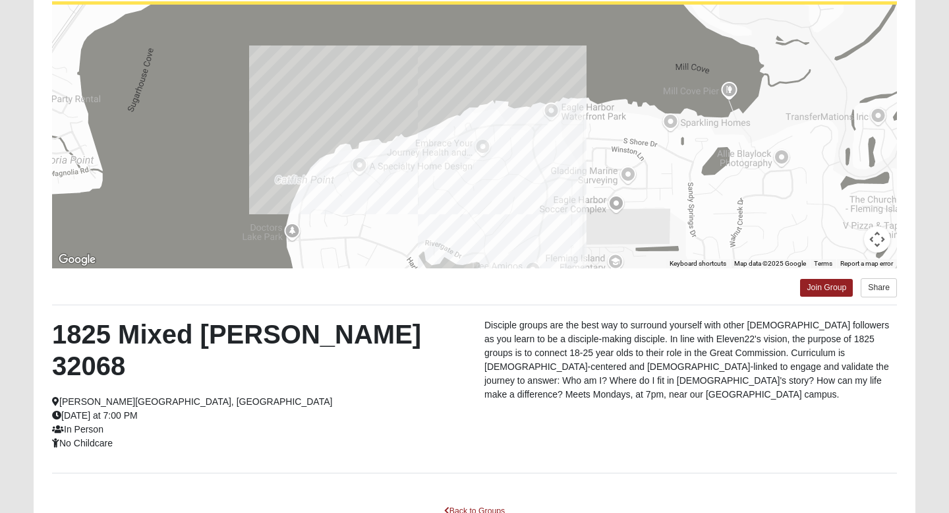
scroll to position [0, 0]
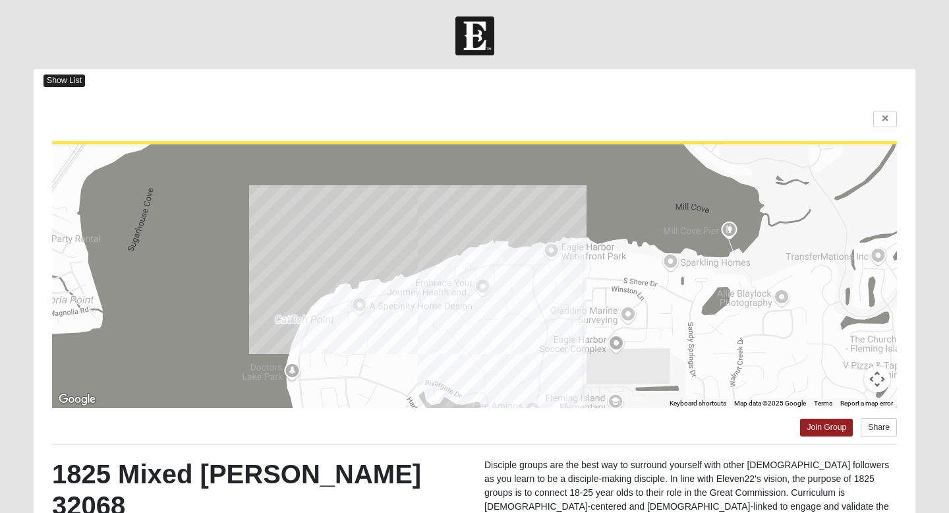
click at [65, 79] on span "Show List" at bounding box center [64, 80] width 42 height 13
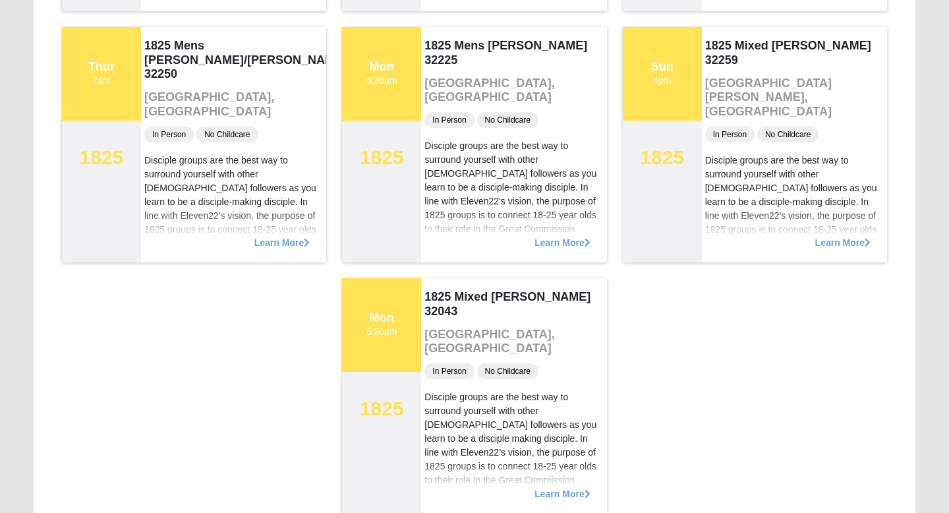
scroll to position [2206, 0]
